Goal: Task Accomplishment & Management: Use online tool/utility

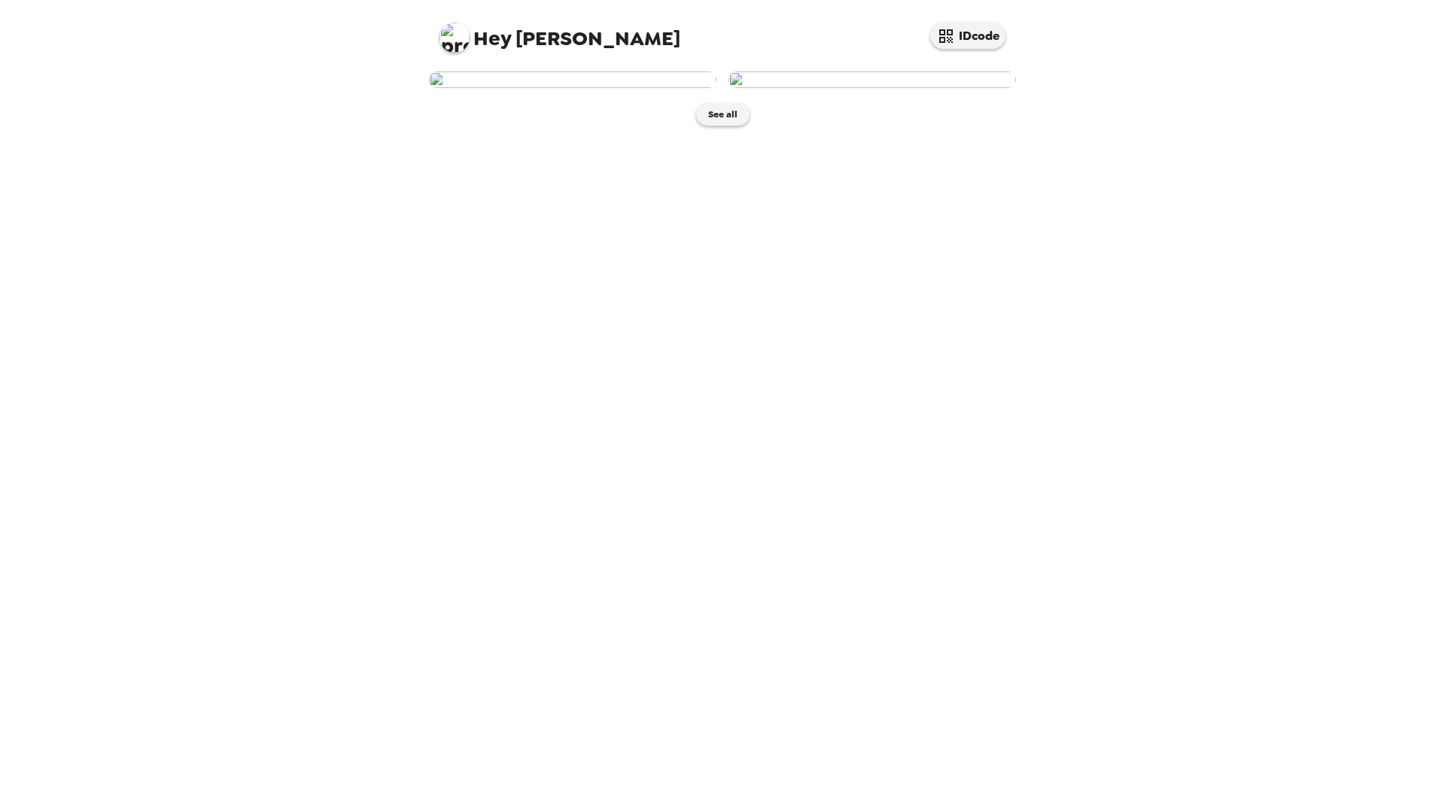
click at [967, 88] on img at bounding box center [873, 80] width 288 height 17
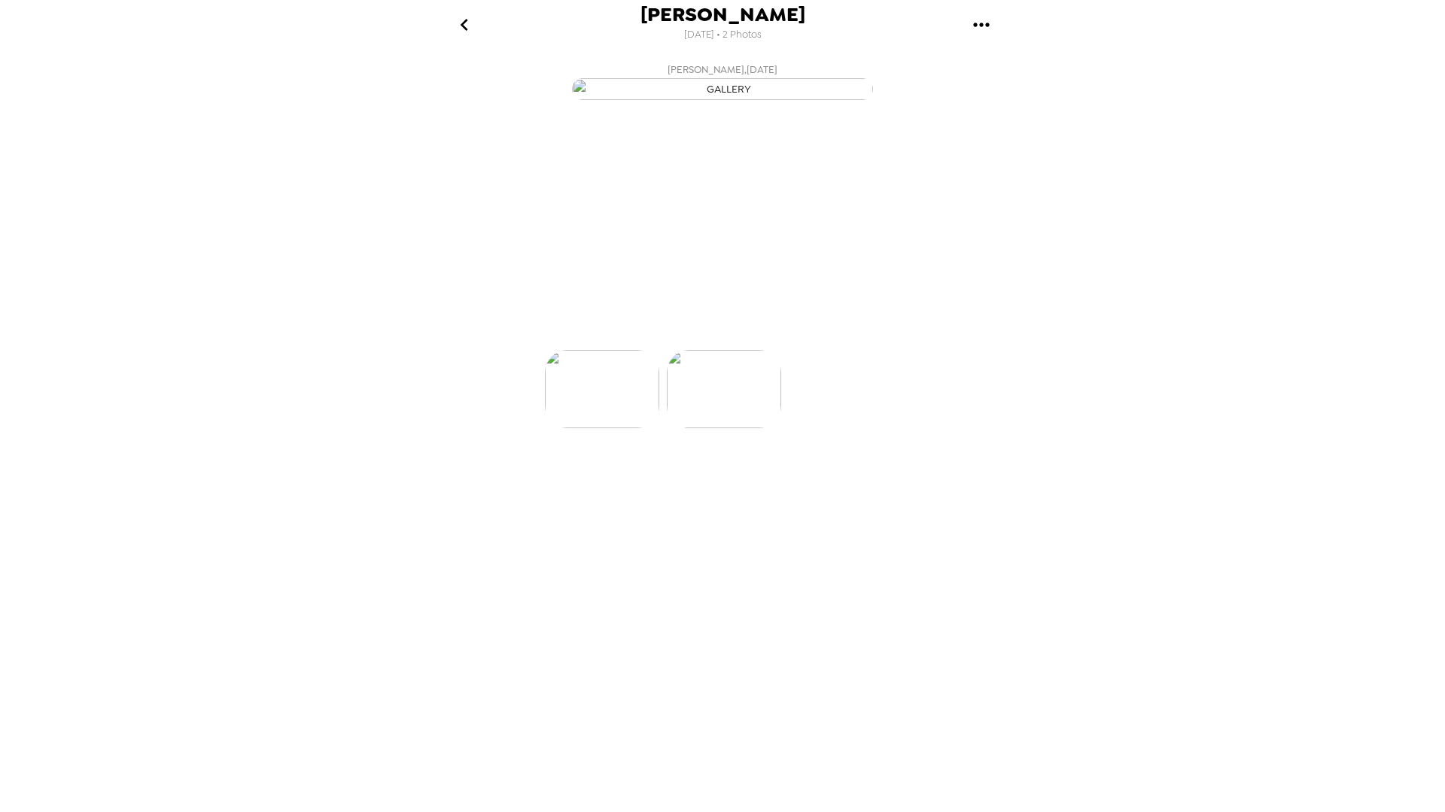
scroll to position [0, 120]
click at [787, 336] on icon at bounding box center [788, 323] width 26 height 26
